Goal: Information Seeking & Learning: Learn about a topic

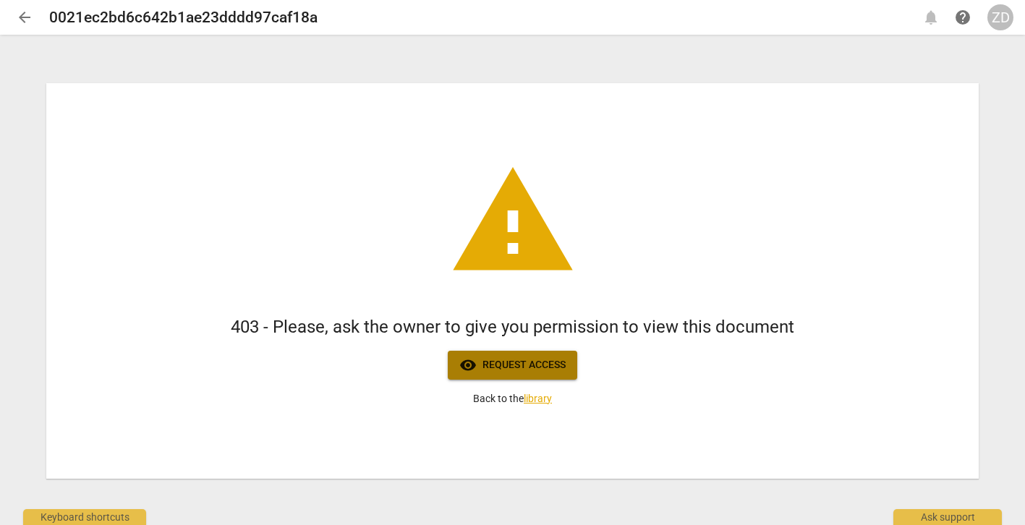
click at [513, 365] on span "visibility Request access" at bounding box center [512, 365] width 106 height 17
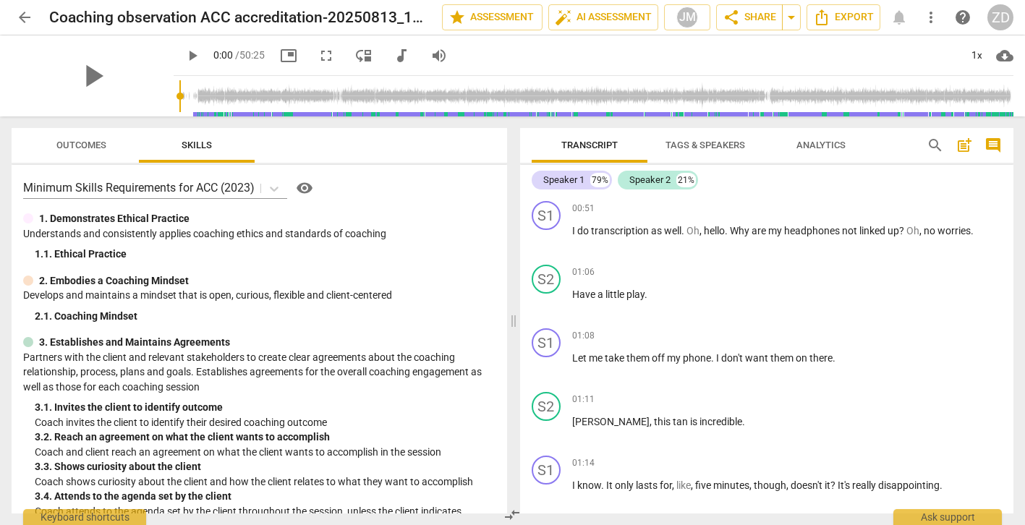
click at [122, 75] on div "play_arrow" at bounding box center [93, 75] width 162 height 81
click at [82, 77] on span "play_arrow" at bounding box center [93, 76] width 38 height 38
click at [210, 103] on input "range" at bounding box center [596, 96] width 834 height 46
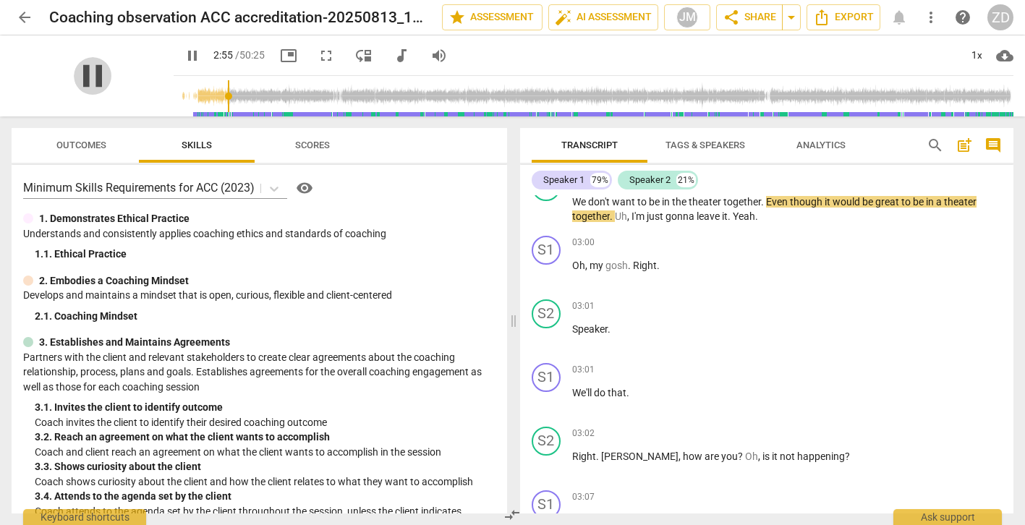
click at [79, 75] on span "pause" at bounding box center [93, 76] width 38 height 38
type input "176"
